Goal: Task Accomplishment & Management: Use online tool/utility

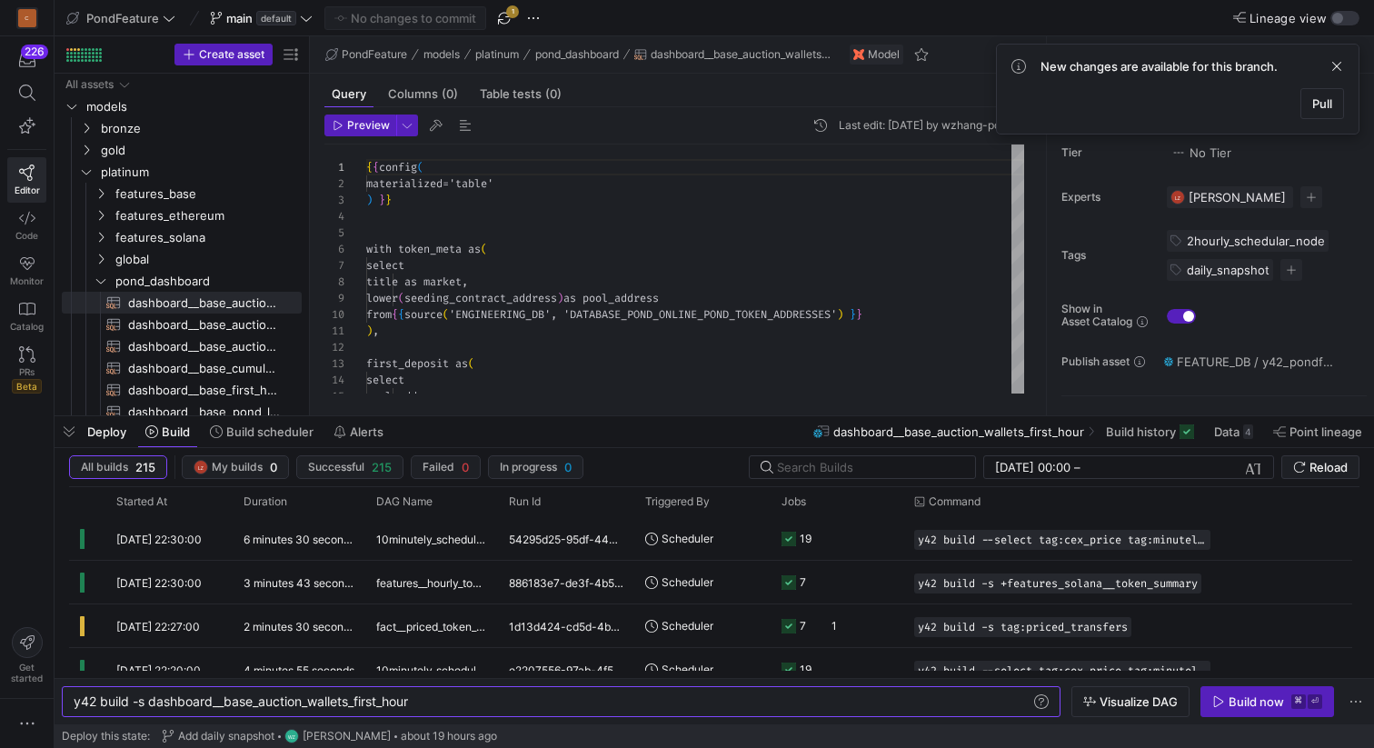
scroll to position [0, 340]
click at [505, 13] on span "button" at bounding box center [504, 18] width 22 height 22
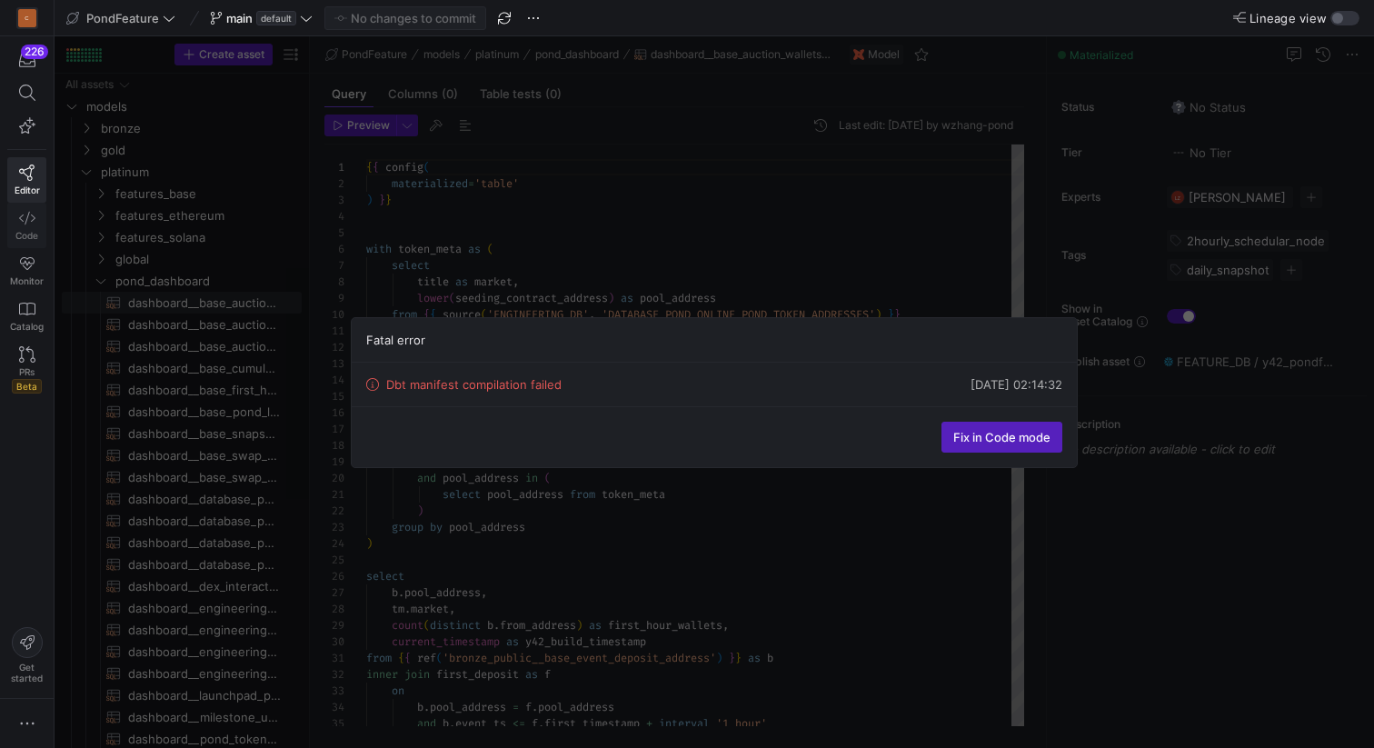
click at [27, 219] on icon at bounding box center [27, 218] width 16 height 16
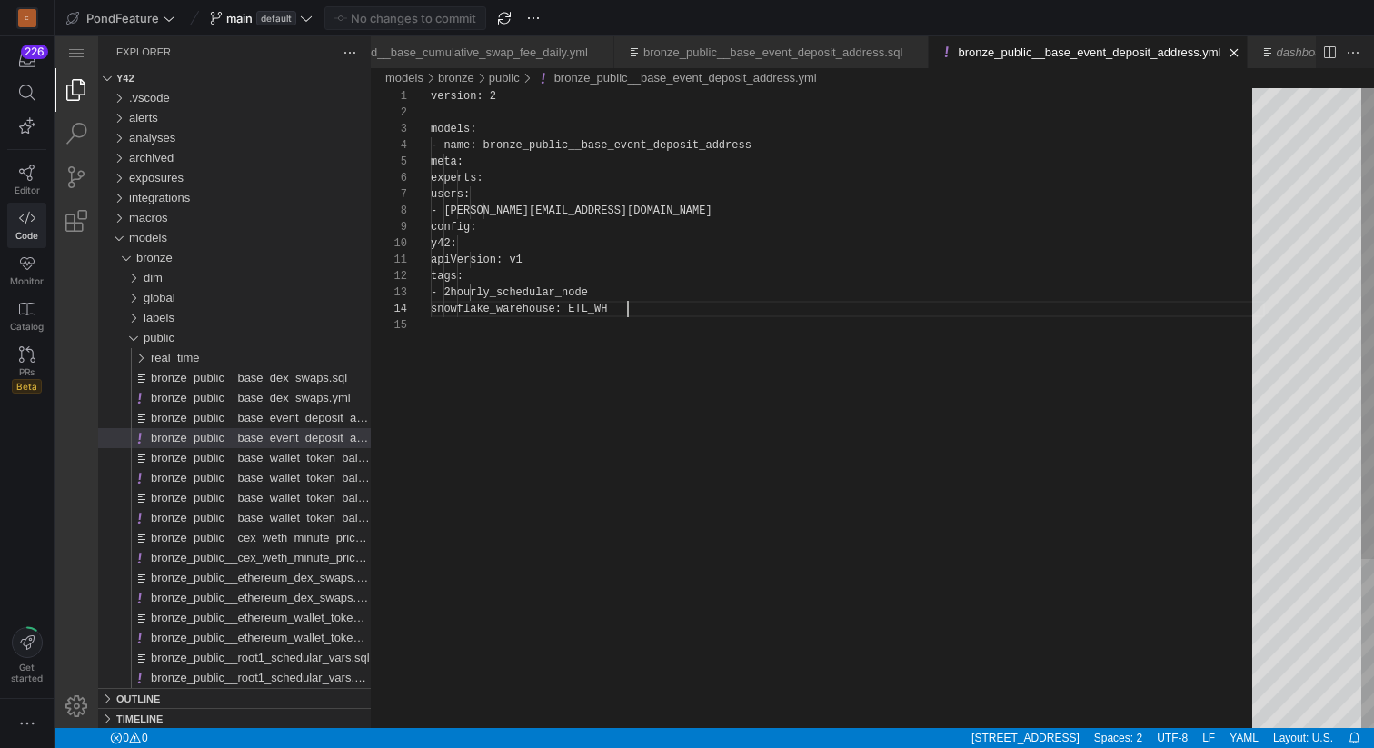
scroll to position [0, 1383]
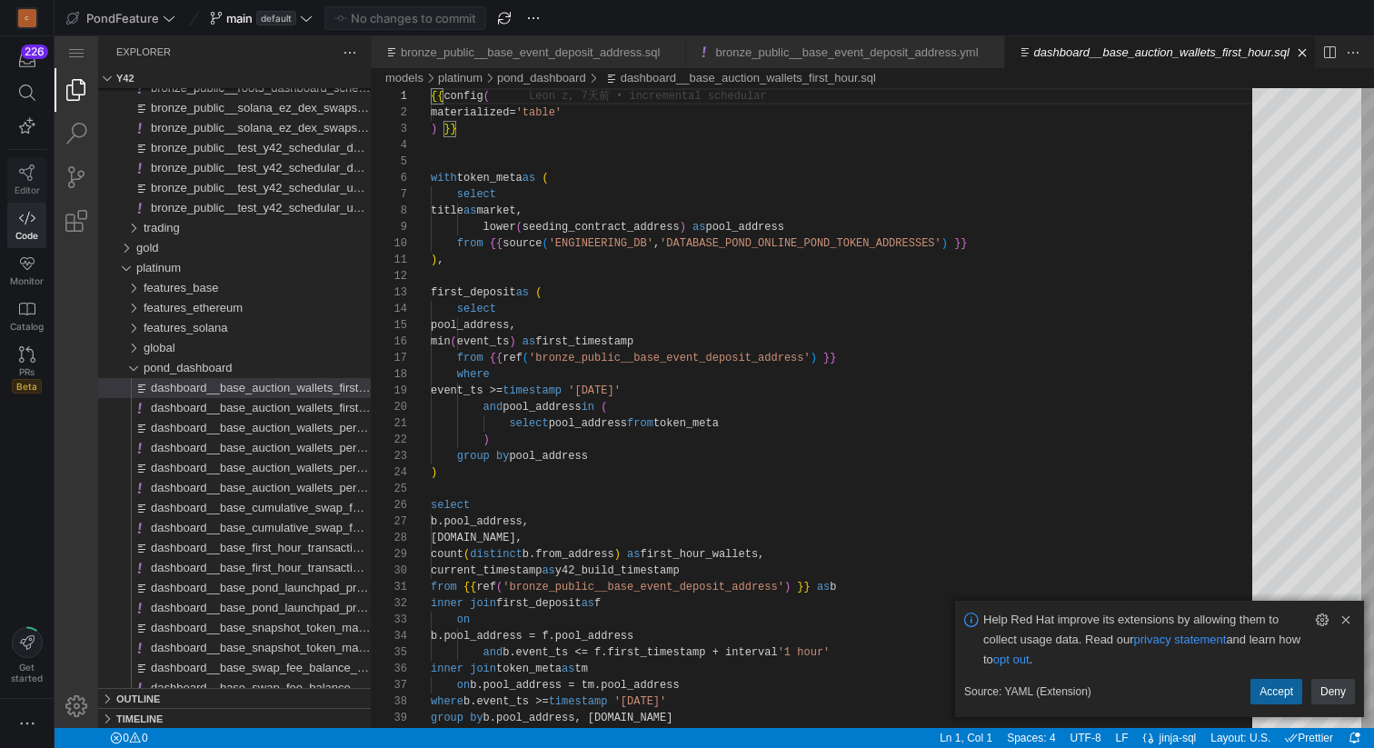
click at [29, 177] on icon at bounding box center [27, 172] width 16 height 16
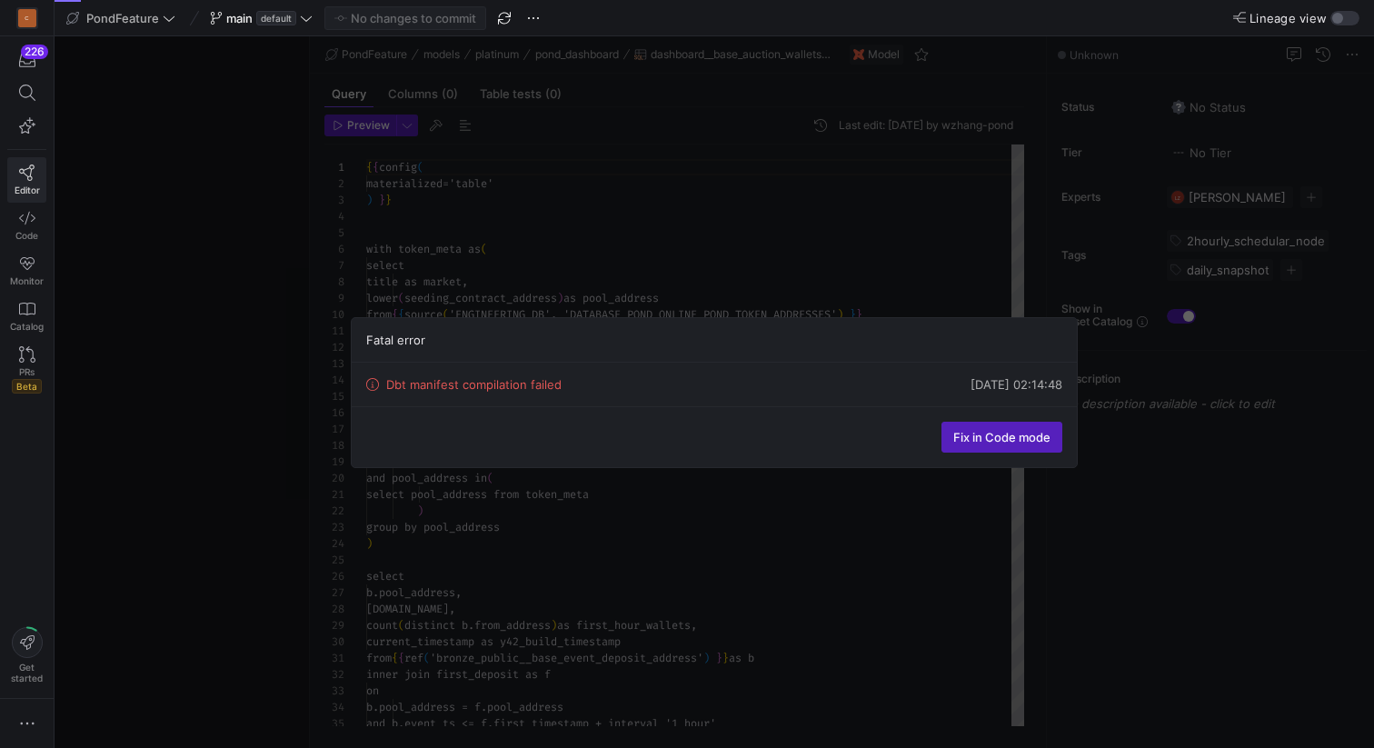
scroll to position [164, 0]
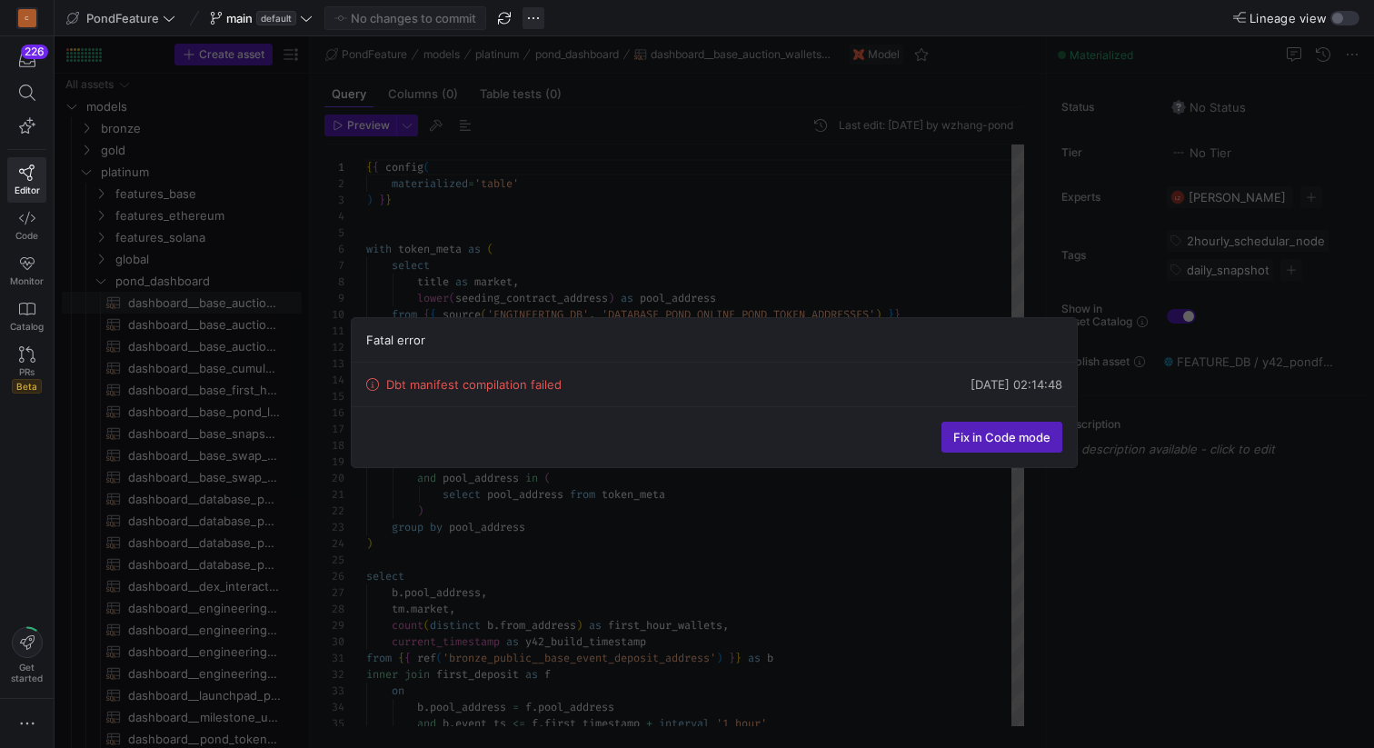
click at [530, 16] on span "button" at bounding box center [533, 18] width 22 height 22
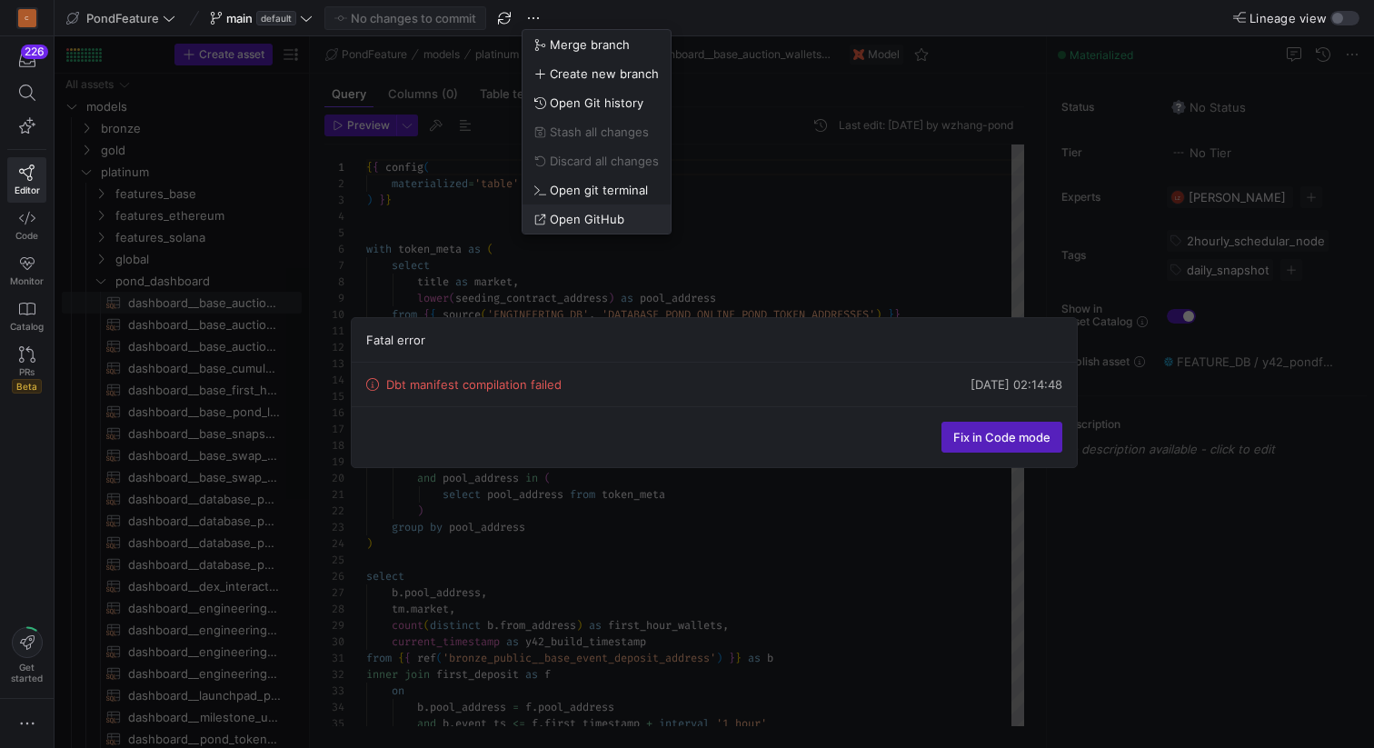
click at [568, 221] on span "Open GitHub" at bounding box center [587, 219] width 74 height 15
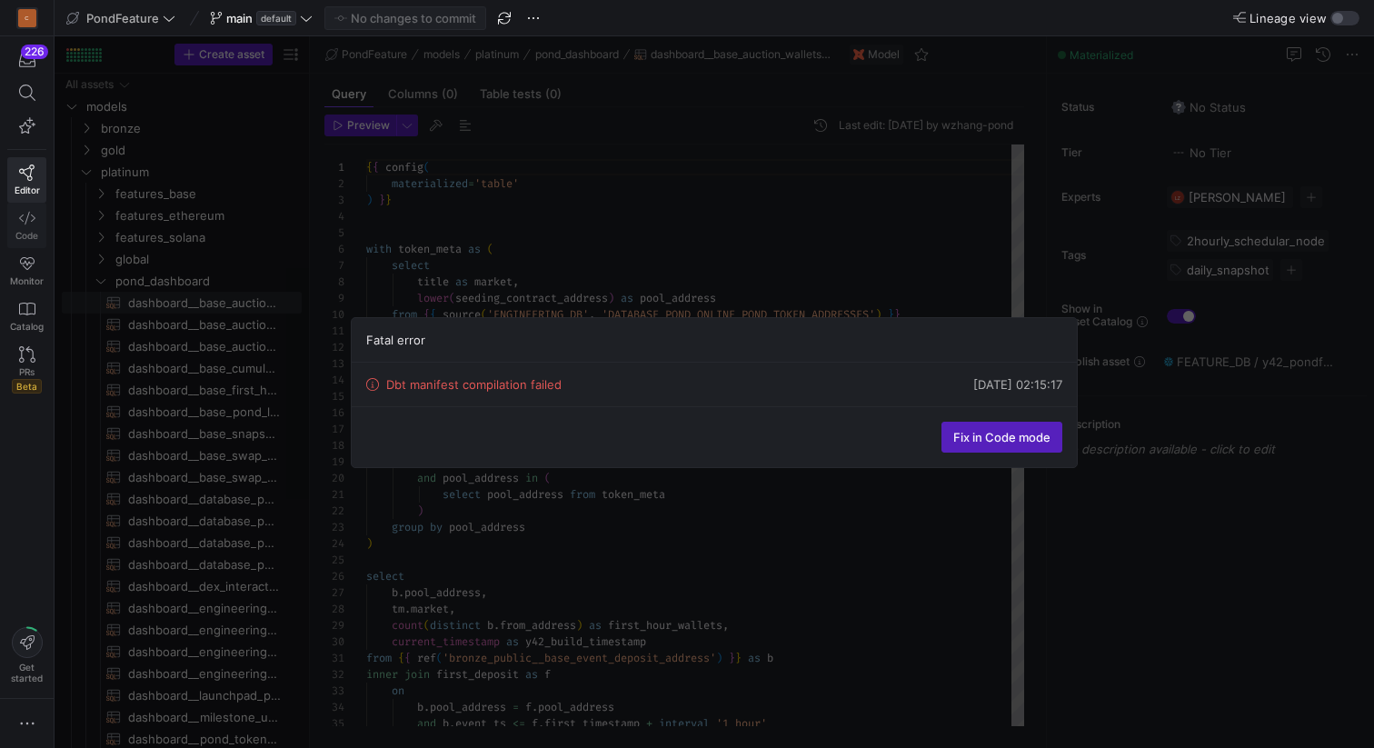
click at [26, 223] on icon at bounding box center [27, 218] width 16 height 16
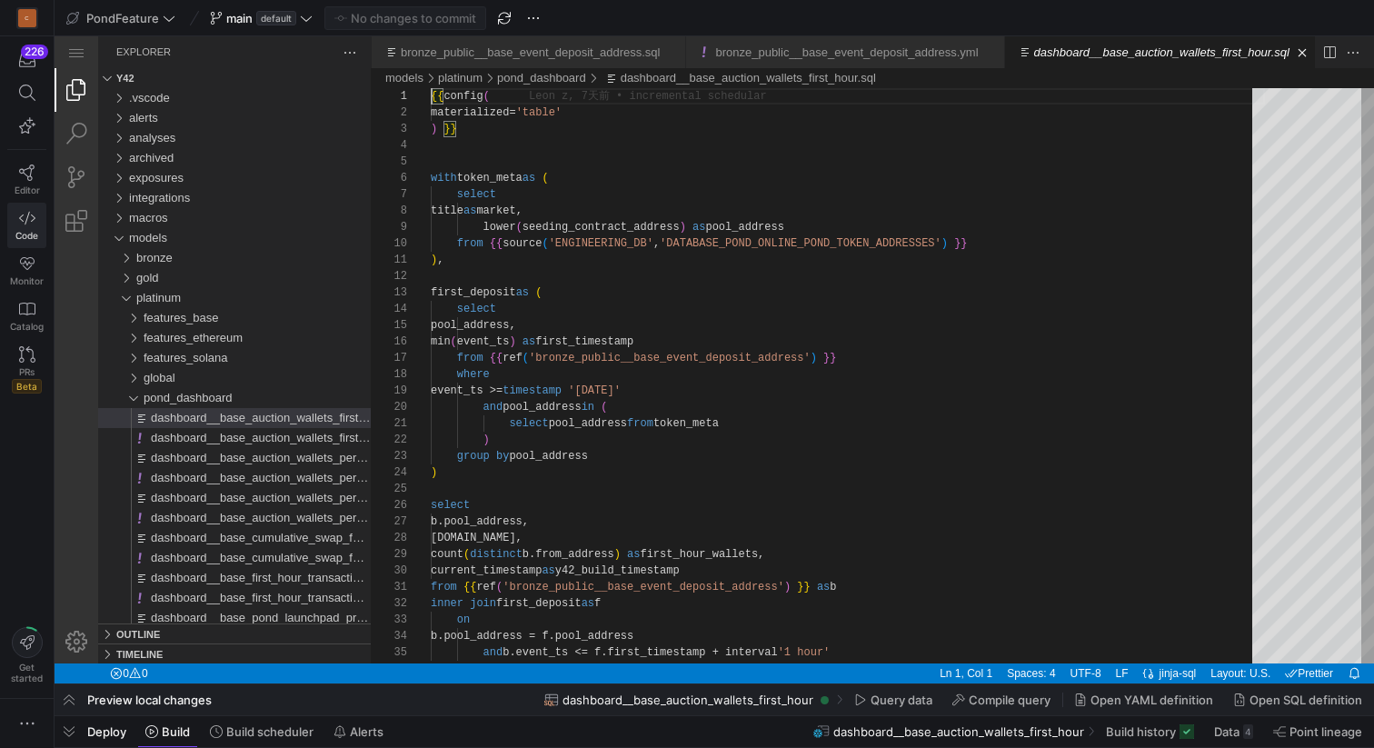
scroll to position [0, 340]
